Goal: Task Accomplishment & Management: Use online tool/utility

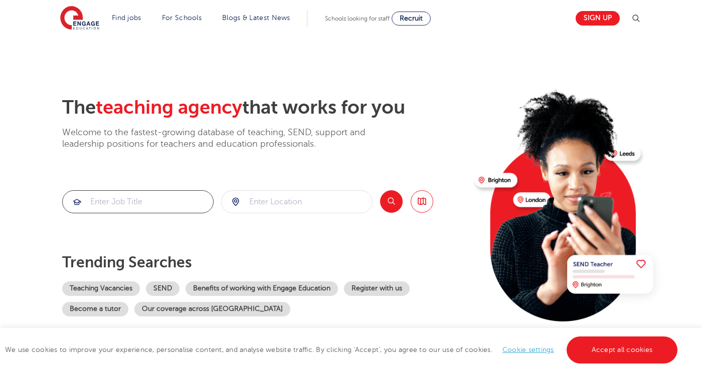
click at [163, 206] on input "search" at bounding box center [138, 202] width 150 height 22
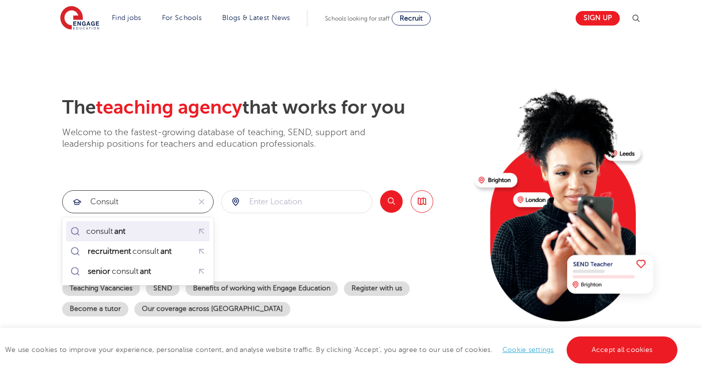
click at [121, 235] on mark "ant" at bounding box center [120, 232] width 14 height 12
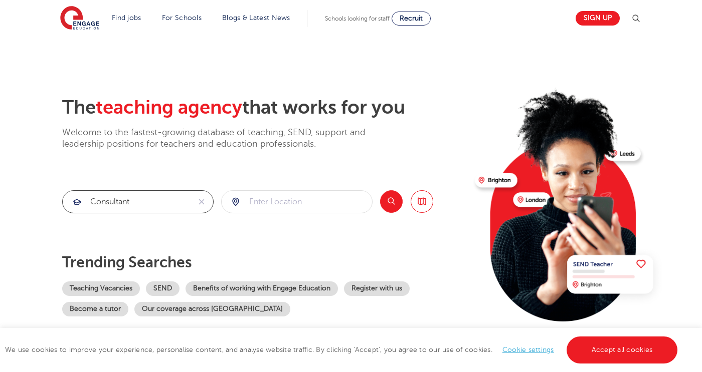
type input "consultant"
click at [294, 198] on input "search" at bounding box center [296, 202] width 150 height 22
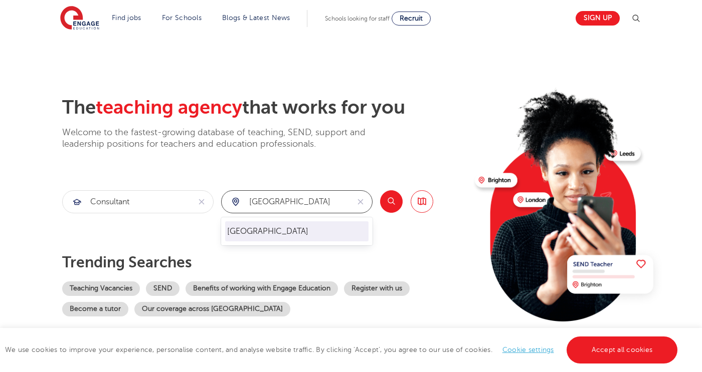
click at [278, 244] on div "[GEOGRAPHIC_DATA]" at bounding box center [296, 231] width 151 height 28
click at [281, 233] on li "[GEOGRAPHIC_DATA]" at bounding box center [296, 231] width 143 height 20
type input "[GEOGRAPHIC_DATA]"
click at [394, 204] on button "Search" at bounding box center [391, 201] width 23 height 23
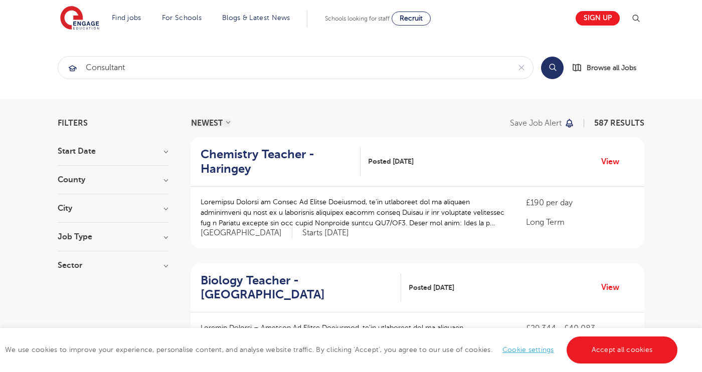
click at [74, 242] on div "Job Type" at bounding box center [113, 242] width 110 height 19
click at [77, 237] on h3 "Job Type" at bounding box center [113, 237] width 110 height 8
